Goal: Information Seeking & Learning: Learn about a topic

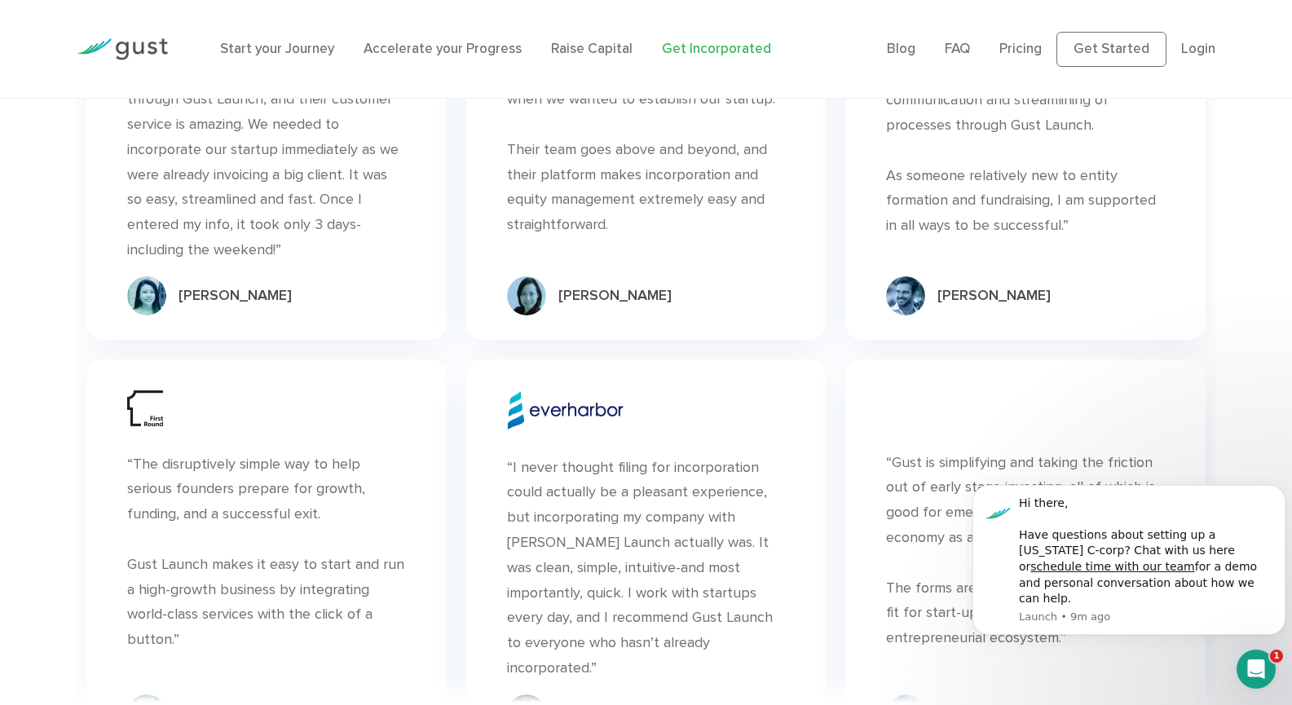
scroll to position [9961, 0]
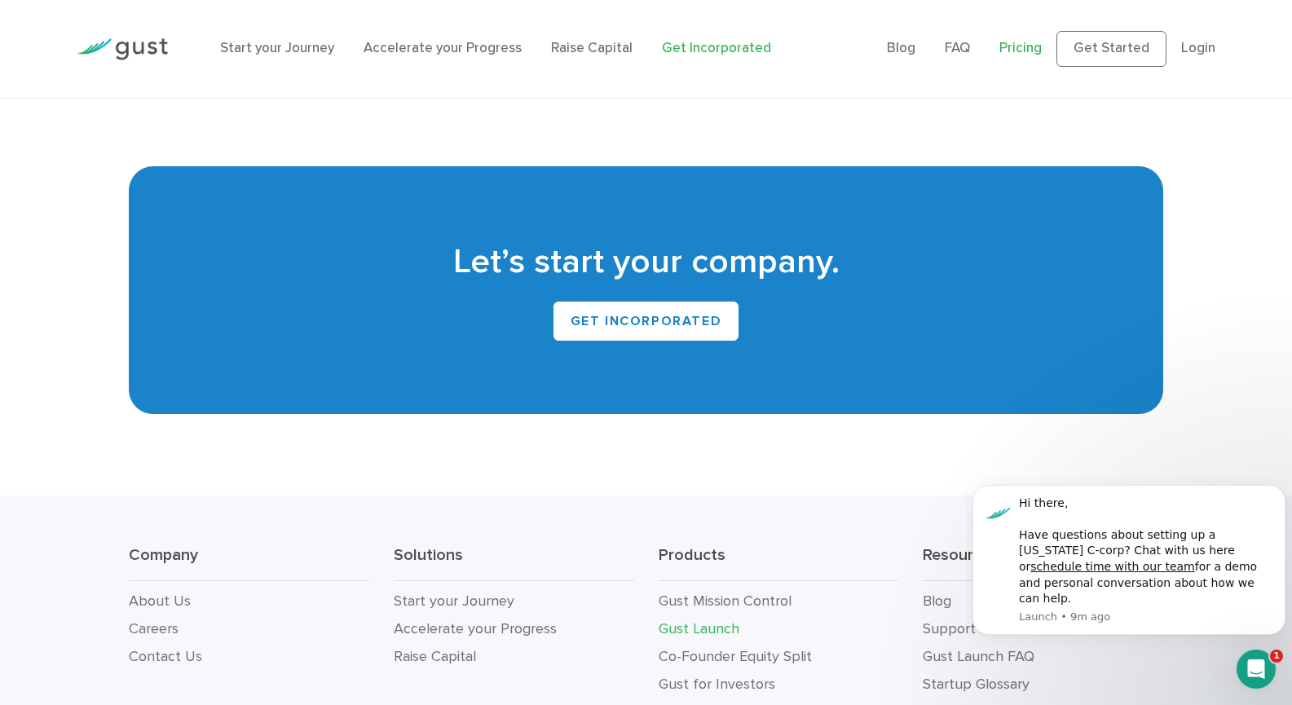
click at [1024, 49] on link "Pricing" at bounding box center [1021, 48] width 42 height 16
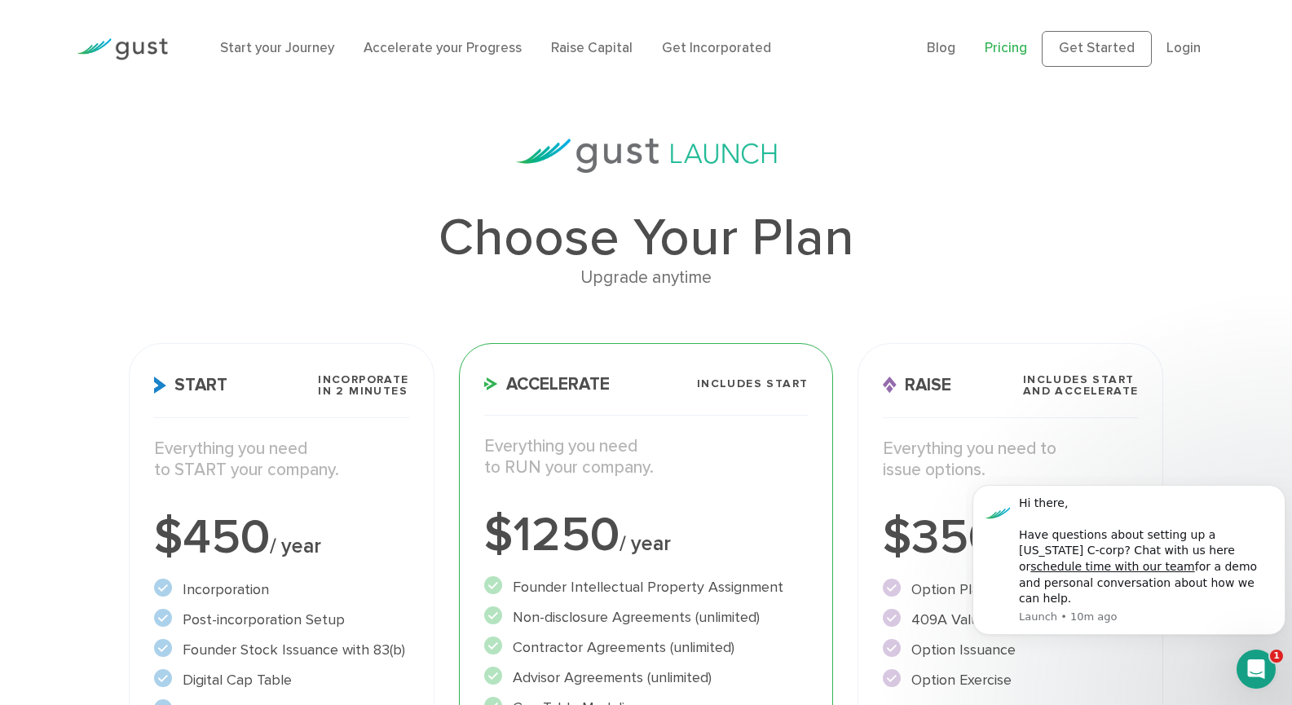
click at [126, 37] on div at bounding box center [122, 48] width 116 height 55
click at [244, 50] on link "Start your Journey" at bounding box center [277, 48] width 114 height 16
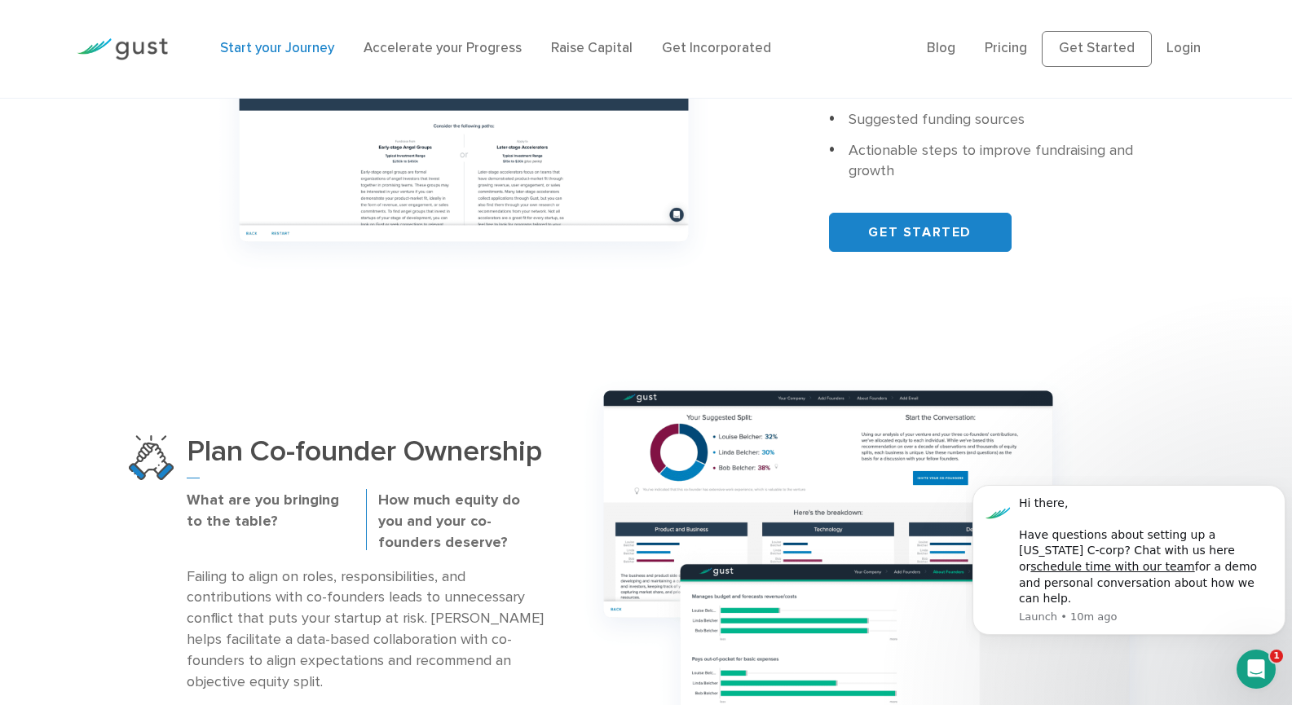
scroll to position [1094, 0]
